Goal: Find specific page/section: Find specific page/section

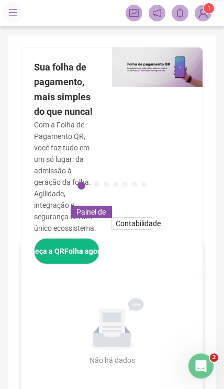
click at [194, 19] on span "1" at bounding box center [202, 13] width 17 height 17
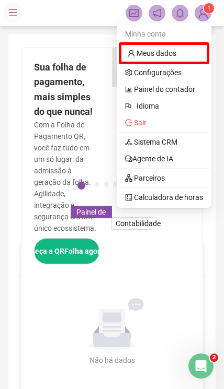
click at [136, 143] on link "Sistema CRM" at bounding box center [151, 142] width 52 height 8
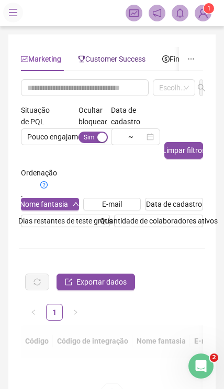
click at [103, 55] on span "Customer Success" at bounding box center [111, 59] width 67 height 8
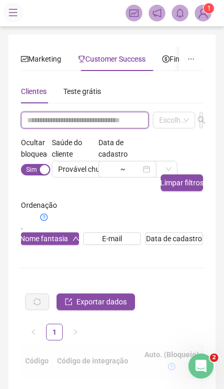
click at [61, 125] on input "text" at bounding box center [85, 120] width 128 height 17
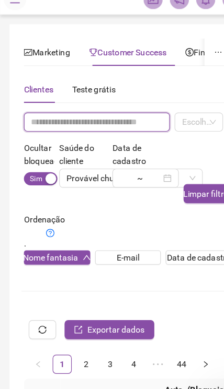
click at [32, 112] on input "text" at bounding box center [85, 120] width 128 height 17
paste input "**********"
type input "**********"
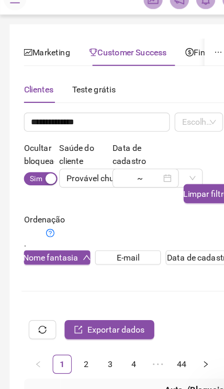
click at [161, 117] on input "search" at bounding box center [160, 121] width 2 height 8
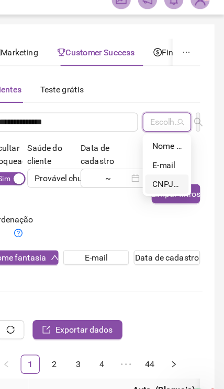
click at [161, 169] on div "CNPJ/CPF" at bounding box center [174, 174] width 26 height 11
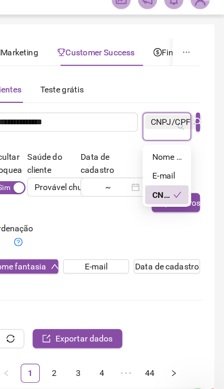
click at [197, 116] on icon "search" at bounding box center [201, 120] width 8 height 8
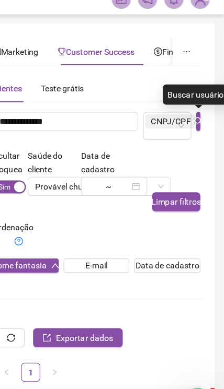
click at [197, 116] on icon "search" at bounding box center [201, 120] width 8 height 8
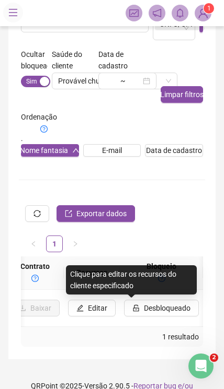
scroll to position [0, 1083]
